Goal: Information Seeking & Learning: Learn about a topic

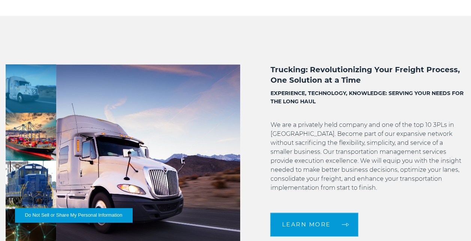
scroll to position [455, 0]
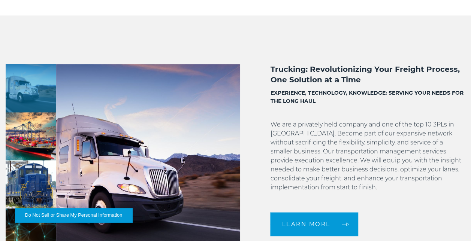
click at [326, 121] on p "We are a privately held company and one of the top 10 3PLs in [GEOGRAPHIC_DATA]…" at bounding box center [367, 160] width 195 height 81
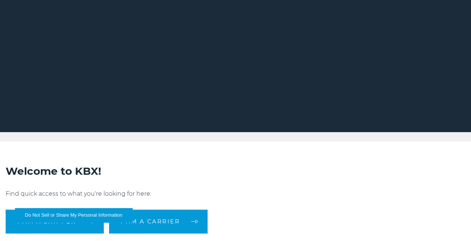
scroll to position [0, 0]
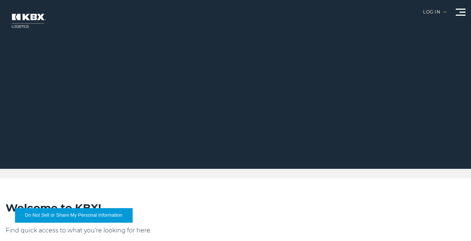
click at [461, 12] on span at bounding box center [463, 12] width 6 height 1
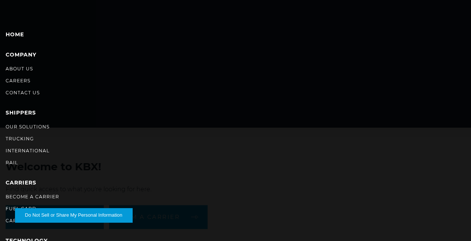
scroll to position [28, 0]
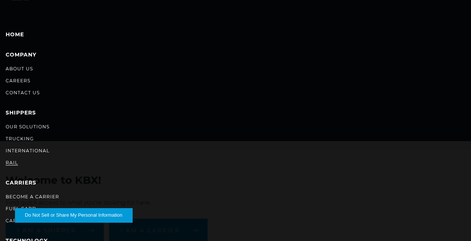
click at [11, 163] on link "RAIL" at bounding box center [12, 163] width 12 height 6
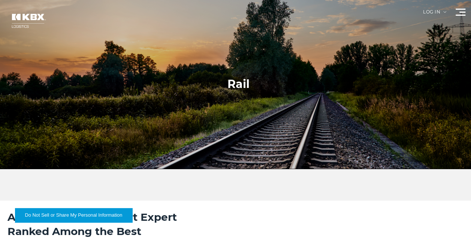
click at [460, 9] on span at bounding box center [461, 9] width 10 height 1
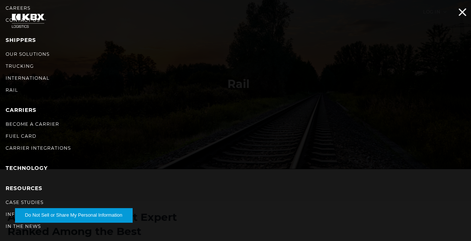
scroll to position [81, 0]
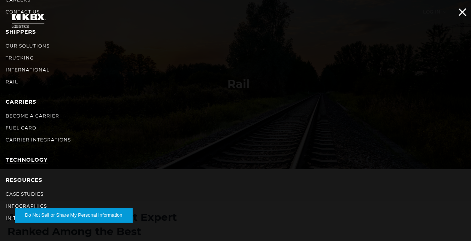
click at [30, 157] on link "Technology" at bounding box center [27, 160] width 42 height 7
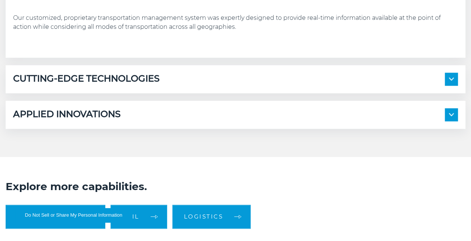
scroll to position [431, 0]
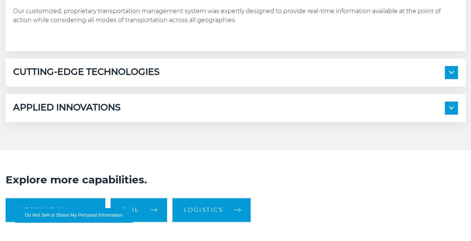
click at [451, 76] on span at bounding box center [451, 72] width 13 height 13
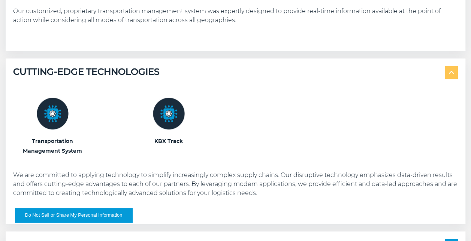
click at [451, 76] on span at bounding box center [451, 72] width 13 height 13
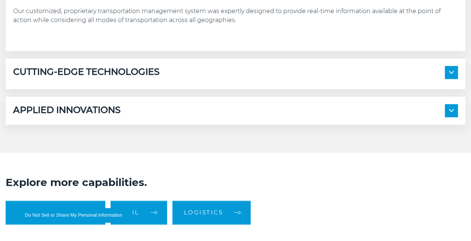
click at [451, 76] on span at bounding box center [451, 72] width 13 height 13
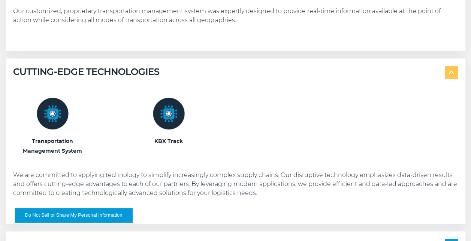
click at [48, 118] on img at bounding box center [53, 114] width 32 height 32
click at [57, 145] on h3 "Transportation Management System" at bounding box center [52, 145] width 79 height 19
click at [46, 121] on img at bounding box center [53, 114] width 32 height 32
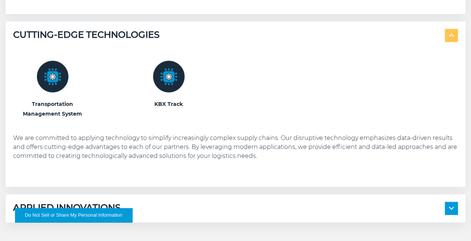
scroll to position [469, 0]
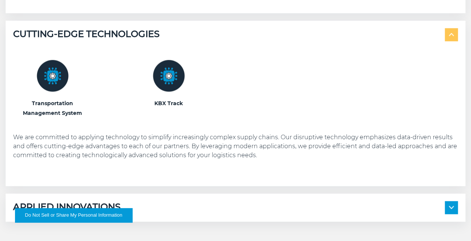
click at [53, 76] on img at bounding box center [53, 76] width 32 height 32
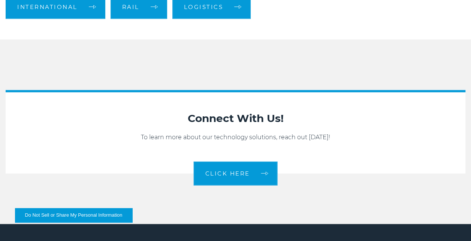
scroll to position [603, 0]
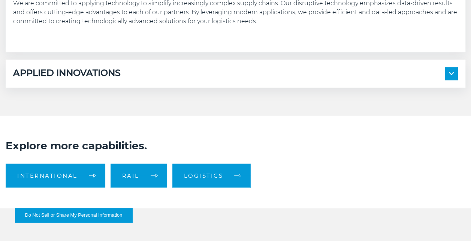
click at [68, 75] on h5 "APPLIED INNOVATIONS" at bounding box center [67, 73] width 108 height 13
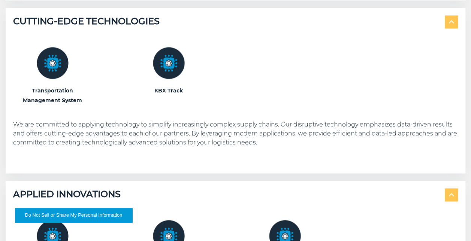
scroll to position [473, 0]
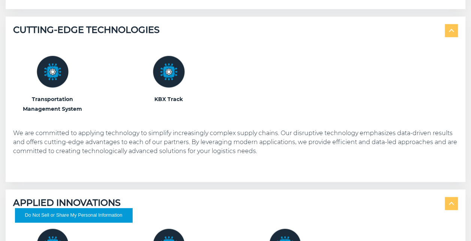
click at [54, 69] on img at bounding box center [53, 72] width 32 height 32
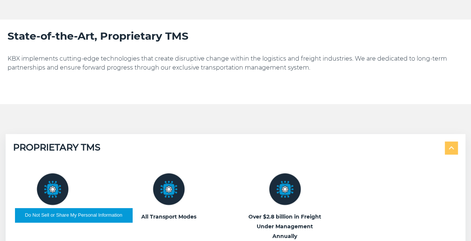
scroll to position [185, 0]
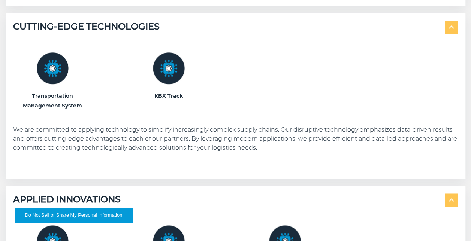
scroll to position [477, 0]
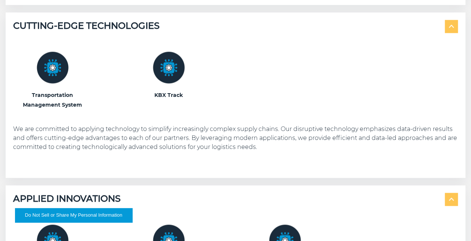
click at [280, 138] on p "We are committed to applying technology to simplify increasingly complex supply…" at bounding box center [235, 138] width 445 height 27
